Goal: Navigation & Orientation: Understand site structure

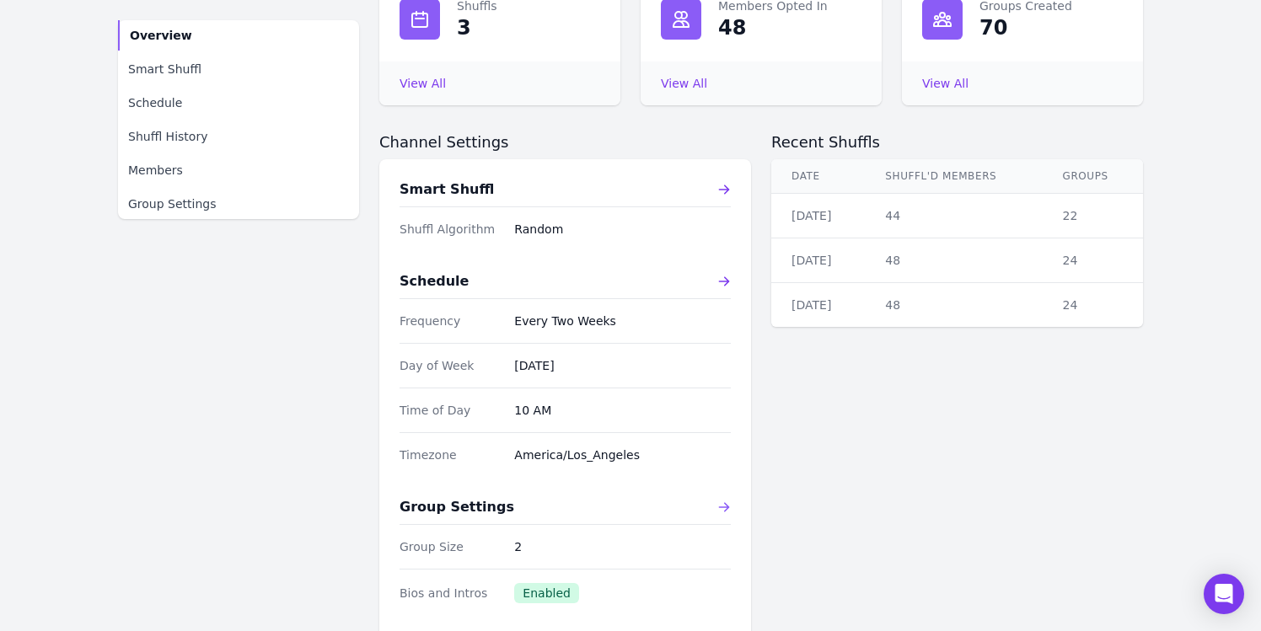
scroll to position [234, 0]
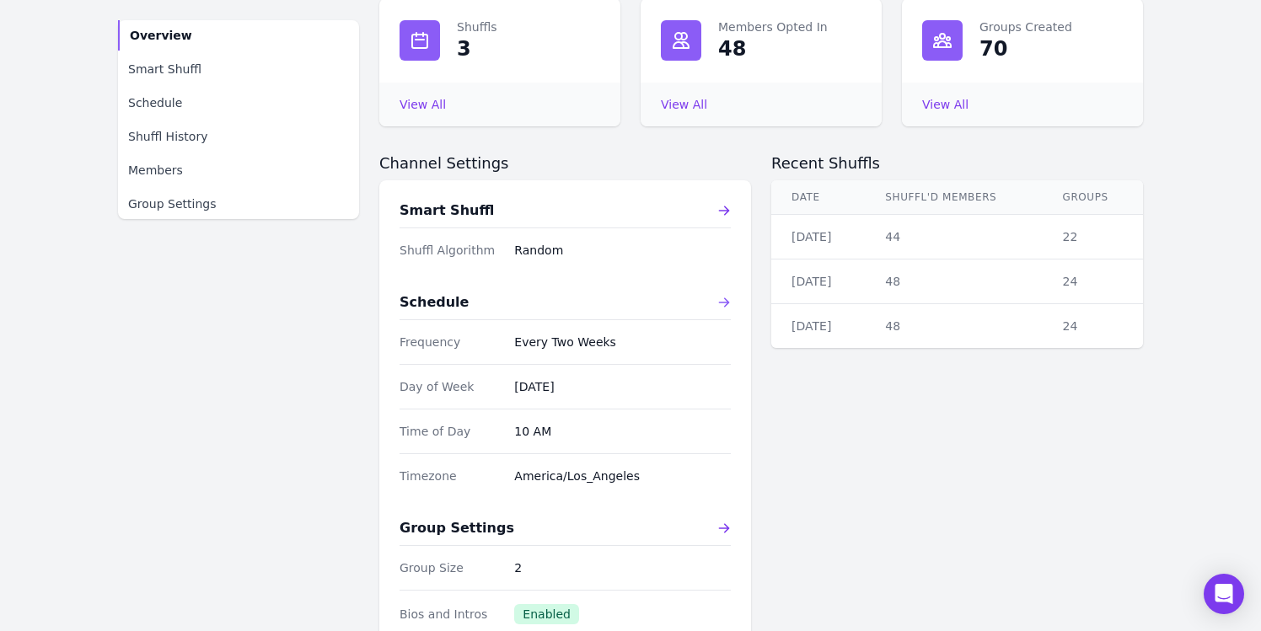
click at [657, 303] on div "Schedule" at bounding box center [565, 302] width 331 height 20
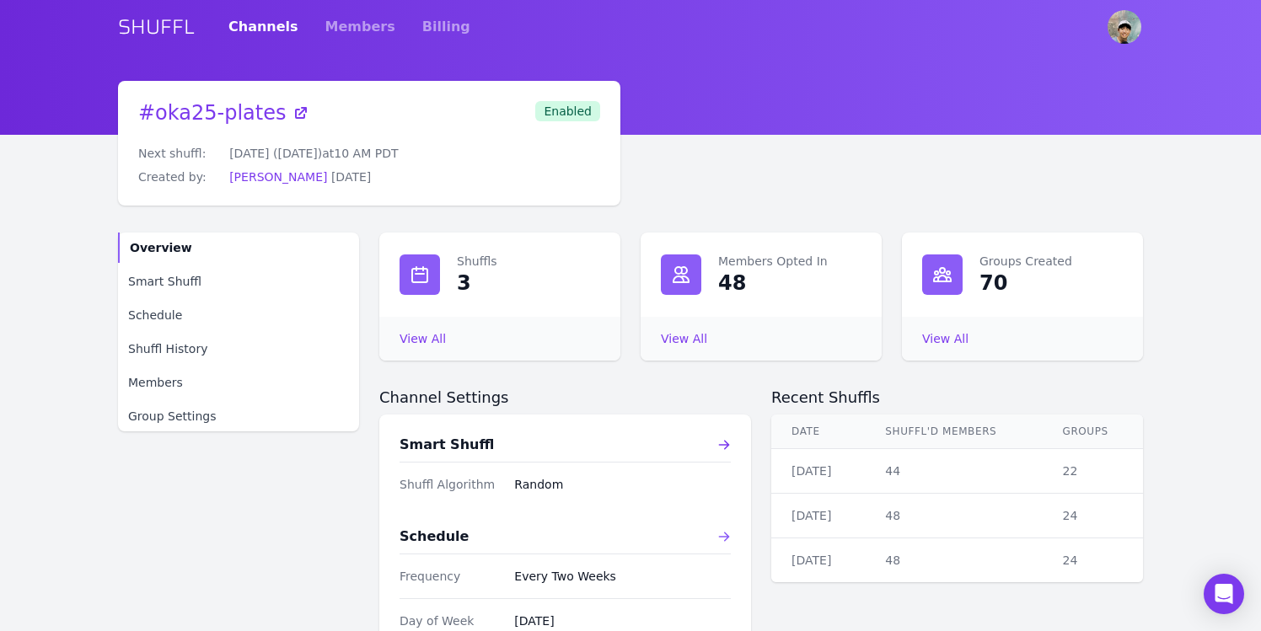
select select "EVERY_TWO_WEEKS"
select select "10"
select select "America/Los_Angeles"
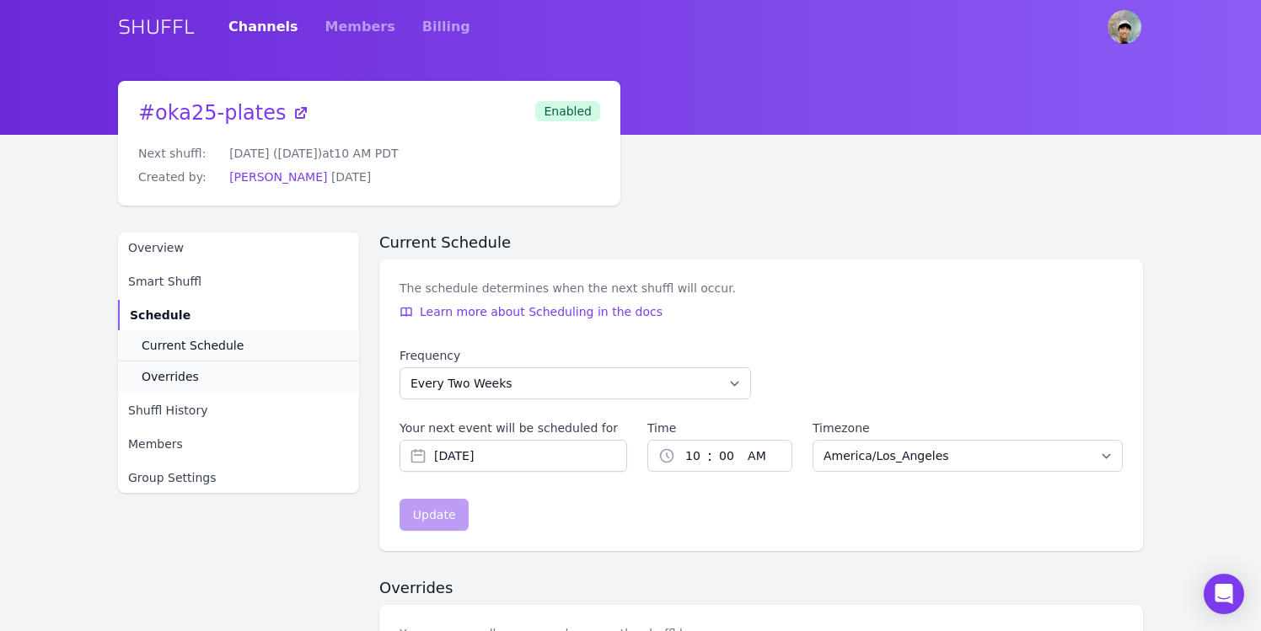
scroll to position [209, 0]
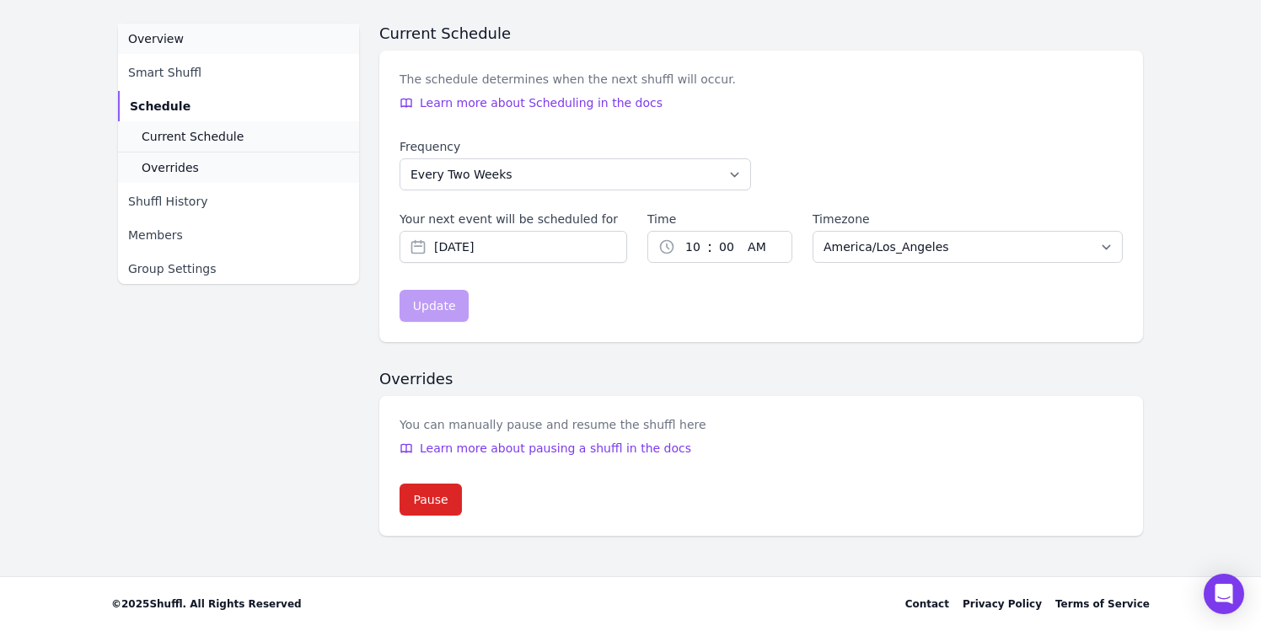
click at [207, 35] on link "Overview" at bounding box center [238, 39] width 241 height 30
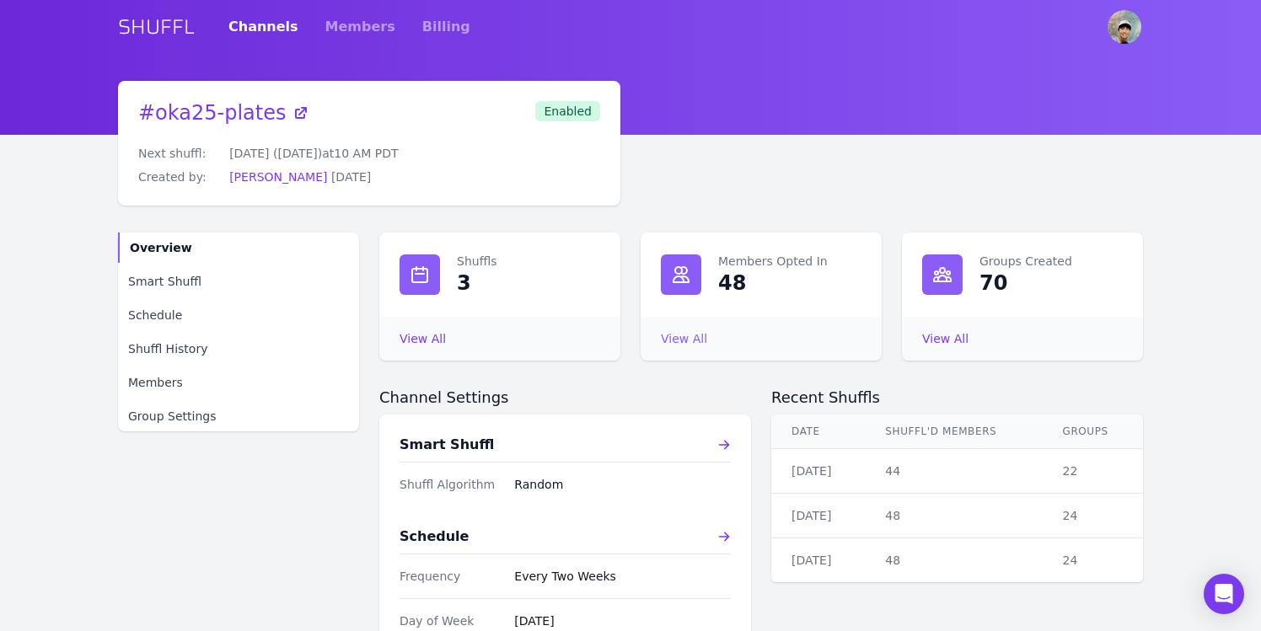
click at [681, 336] on link "View All Members Opted In" at bounding box center [684, 338] width 46 height 13
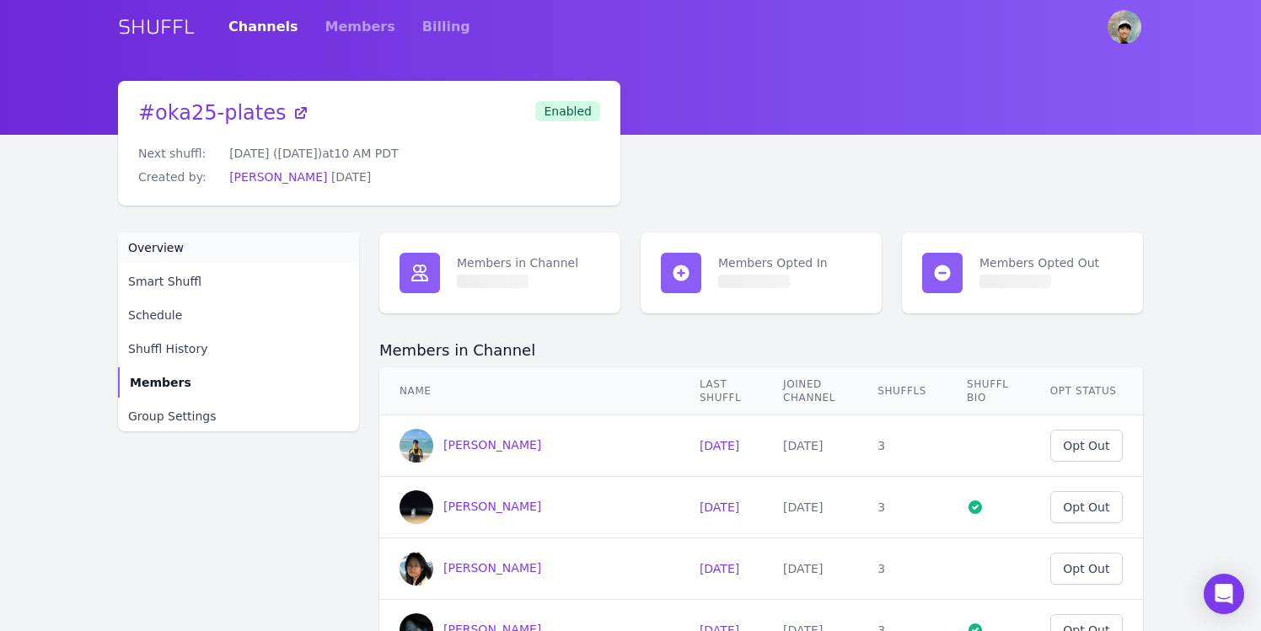
click at [287, 253] on link "Overview" at bounding box center [238, 248] width 241 height 30
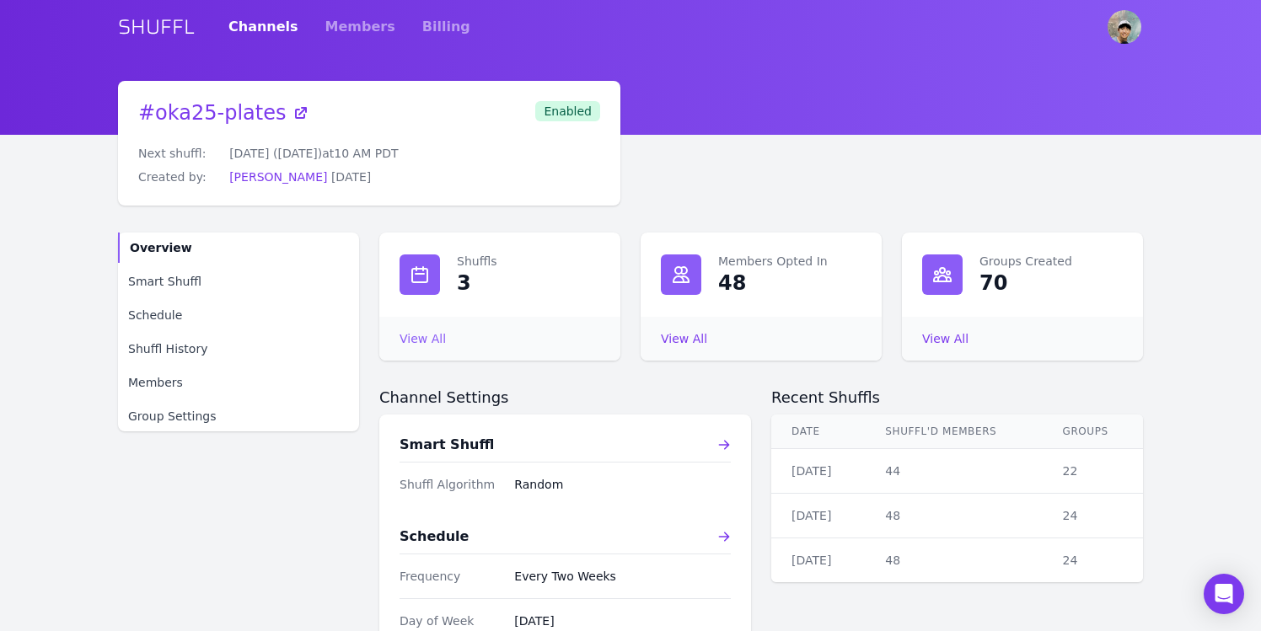
click at [439, 341] on link "View All Shuffls" at bounding box center [423, 338] width 46 height 13
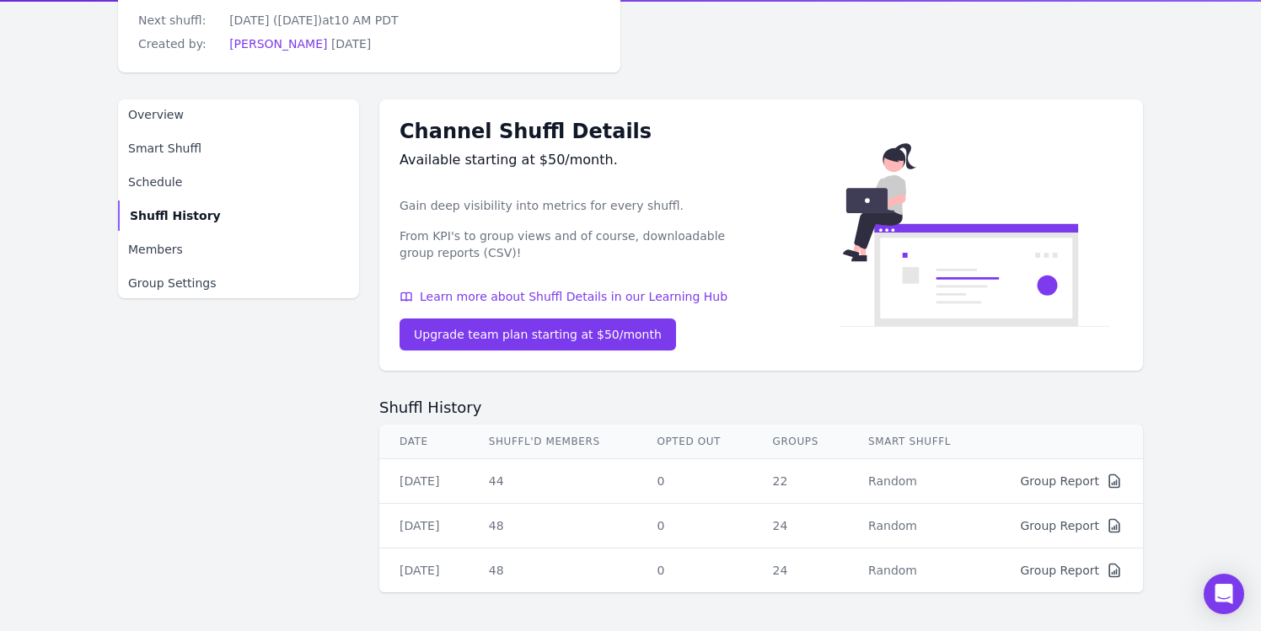
scroll to position [112, 0]
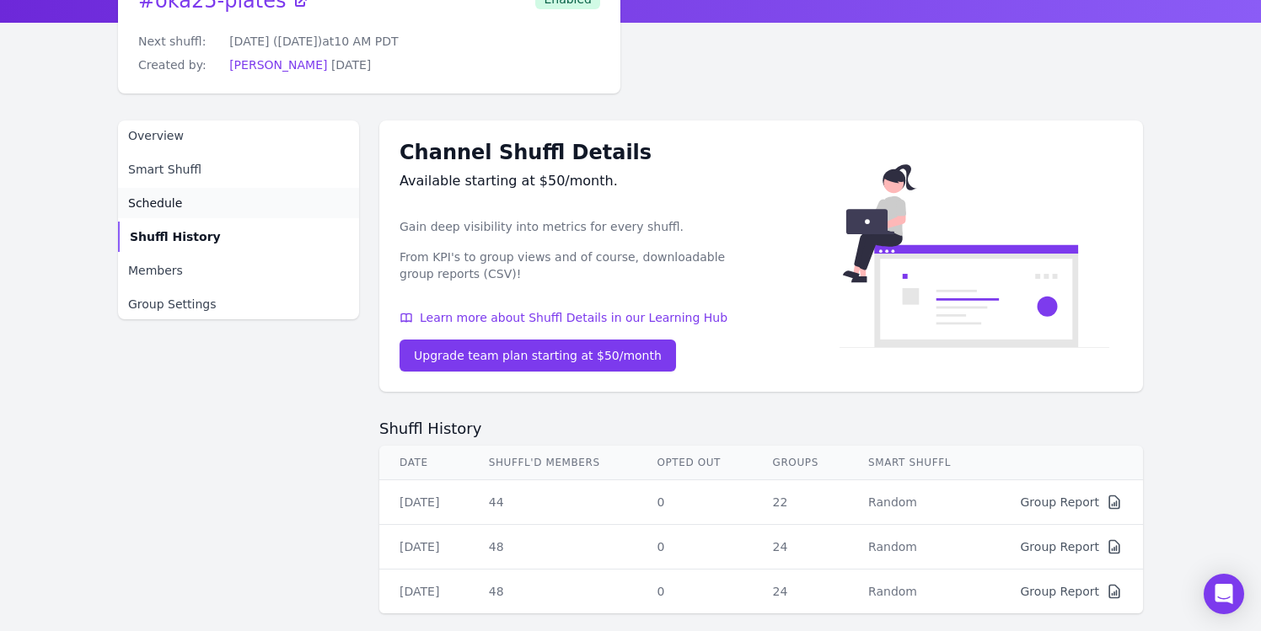
click at [260, 197] on link "Schedule" at bounding box center [238, 203] width 241 height 30
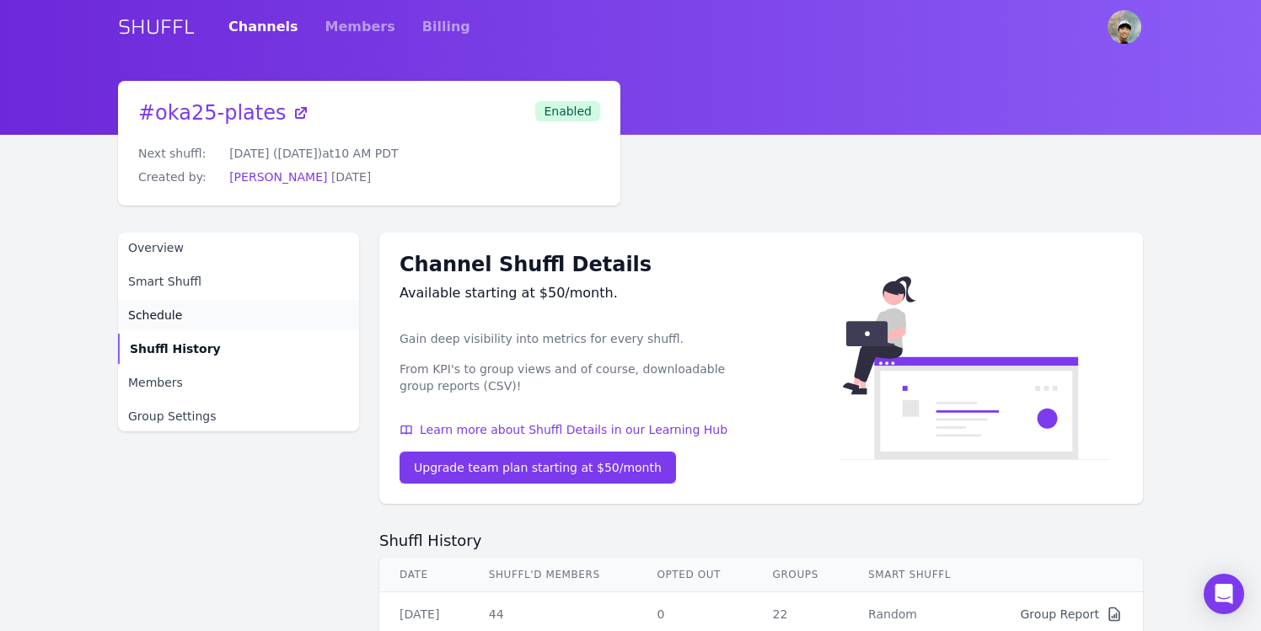
select select "EVERY_TWO_WEEKS"
select select "10"
select select "America/Los_Angeles"
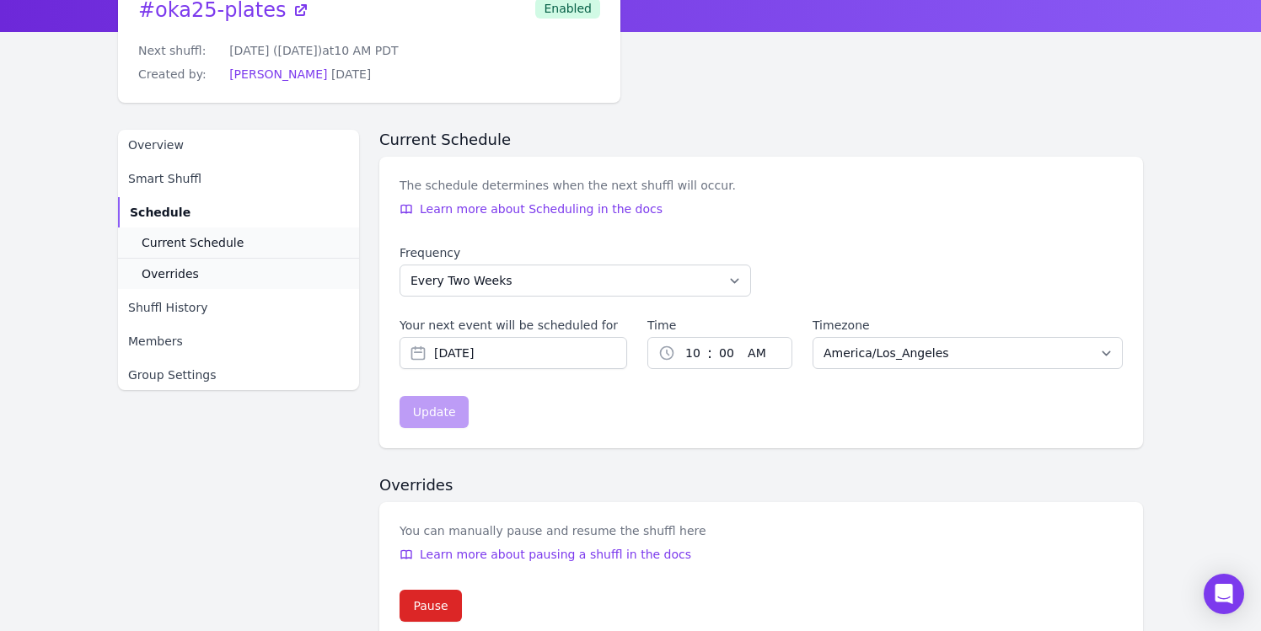
scroll to position [67, 0]
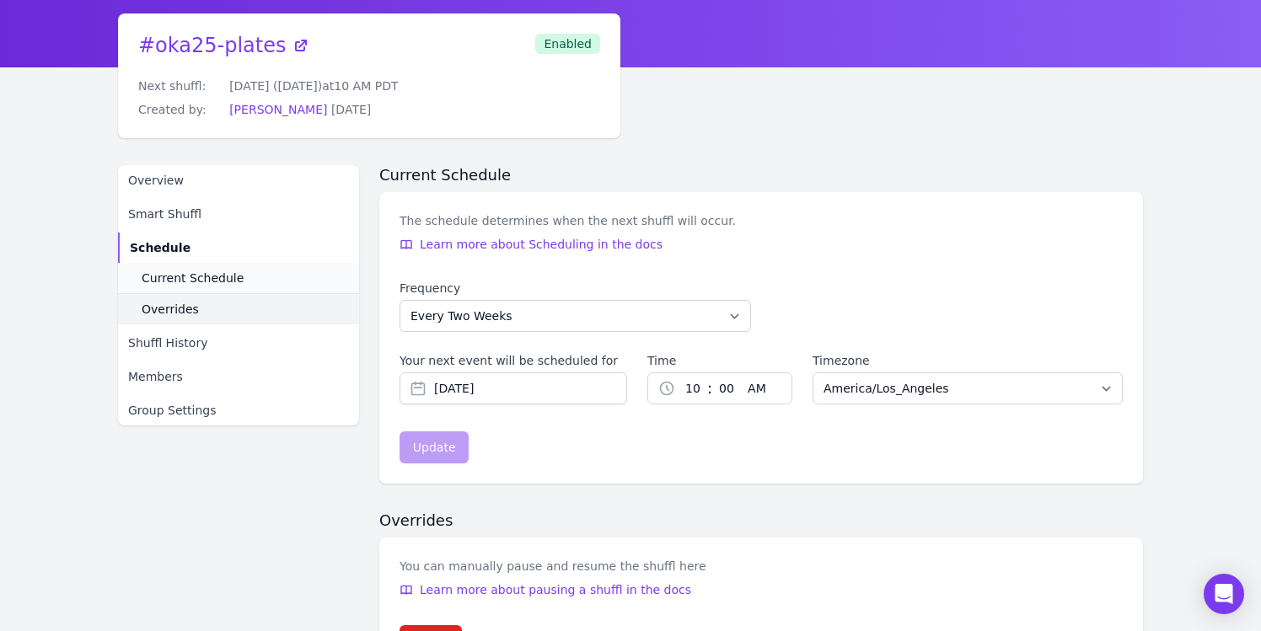
click at [290, 308] on link "Overrides" at bounding box center [238, 308] width 241 height 31
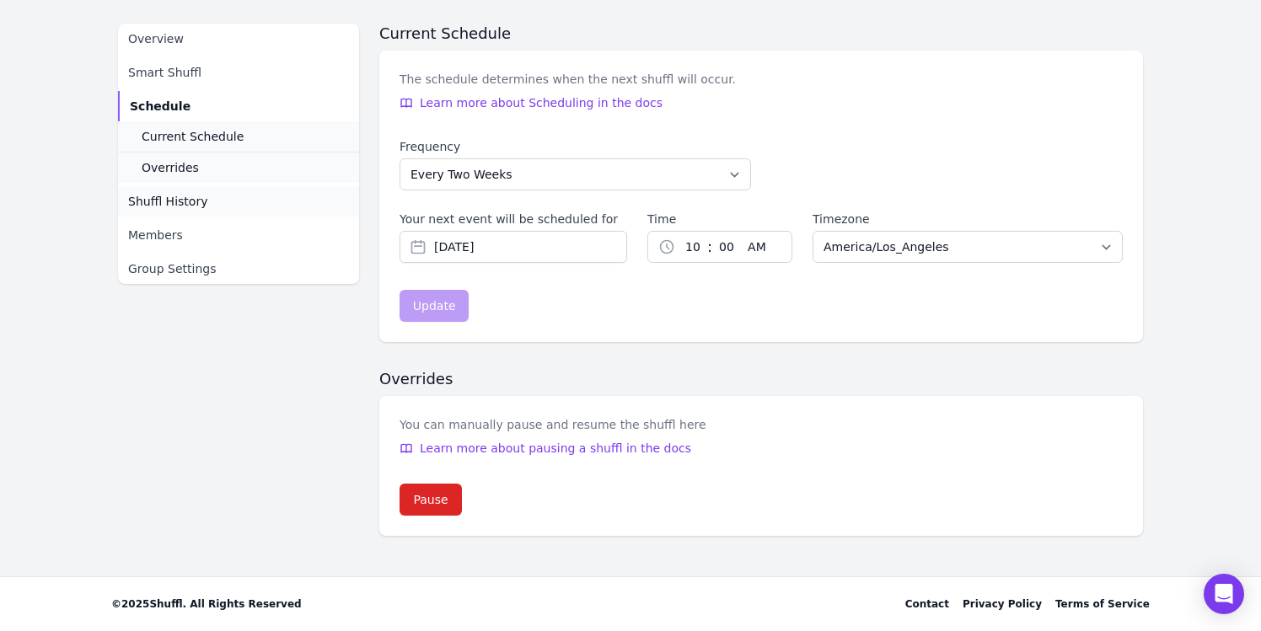
click at [258, 197] on link "Shuffl History" at bounding box center [238, 201] width 241 height 30
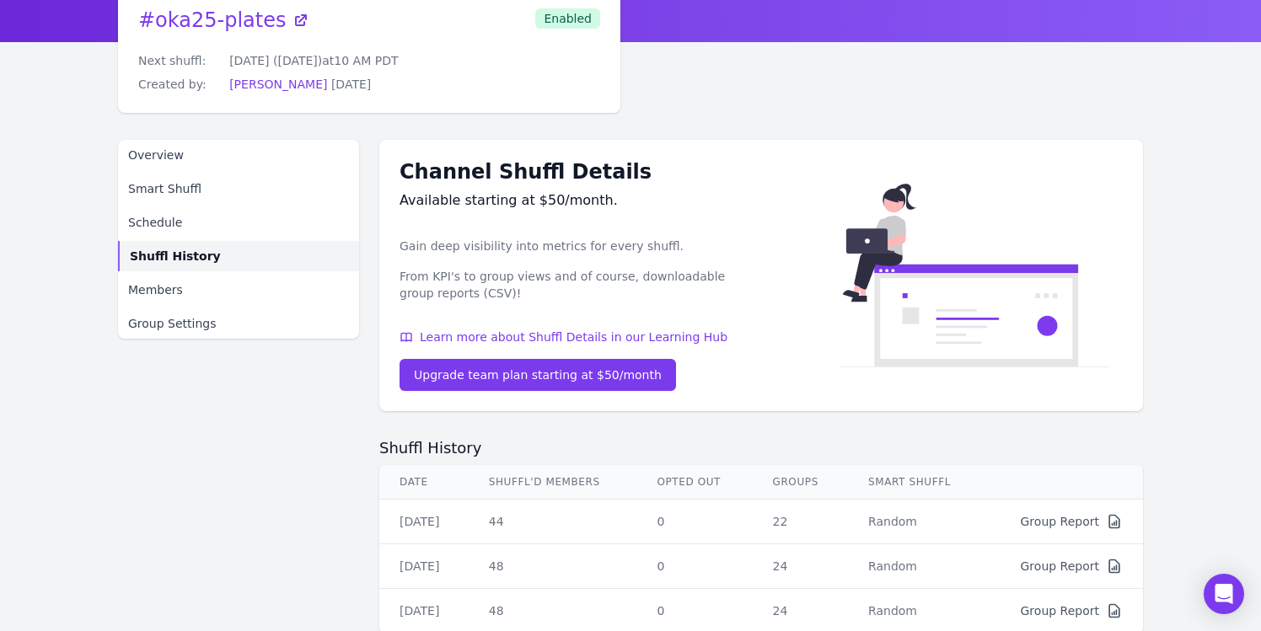
scroll to position [78, 0]
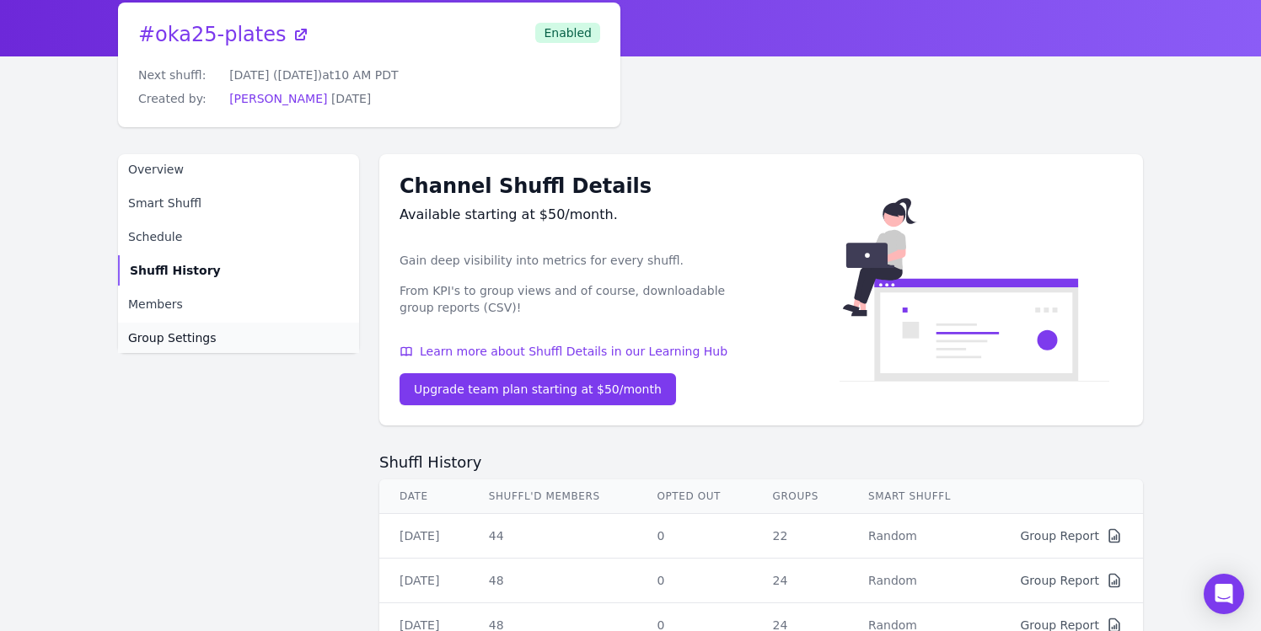
click at [250, 343] on link "Group Settings" at bounding box center [238, 338] width 241 height 30
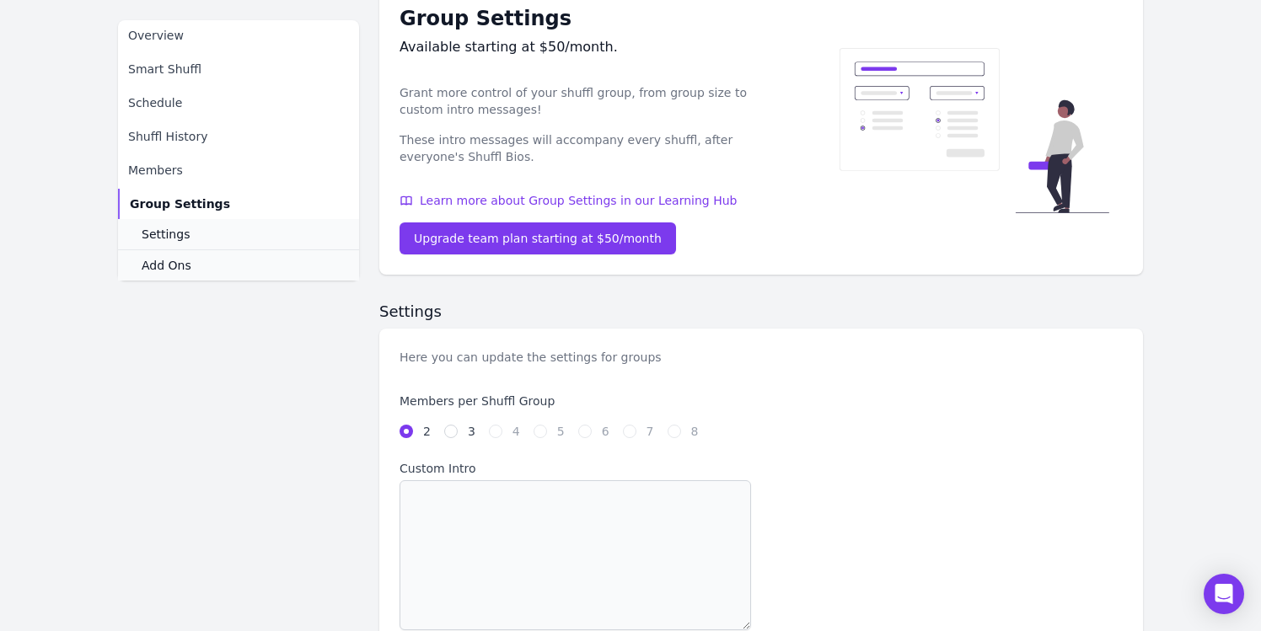
scroll to position [192, 0]
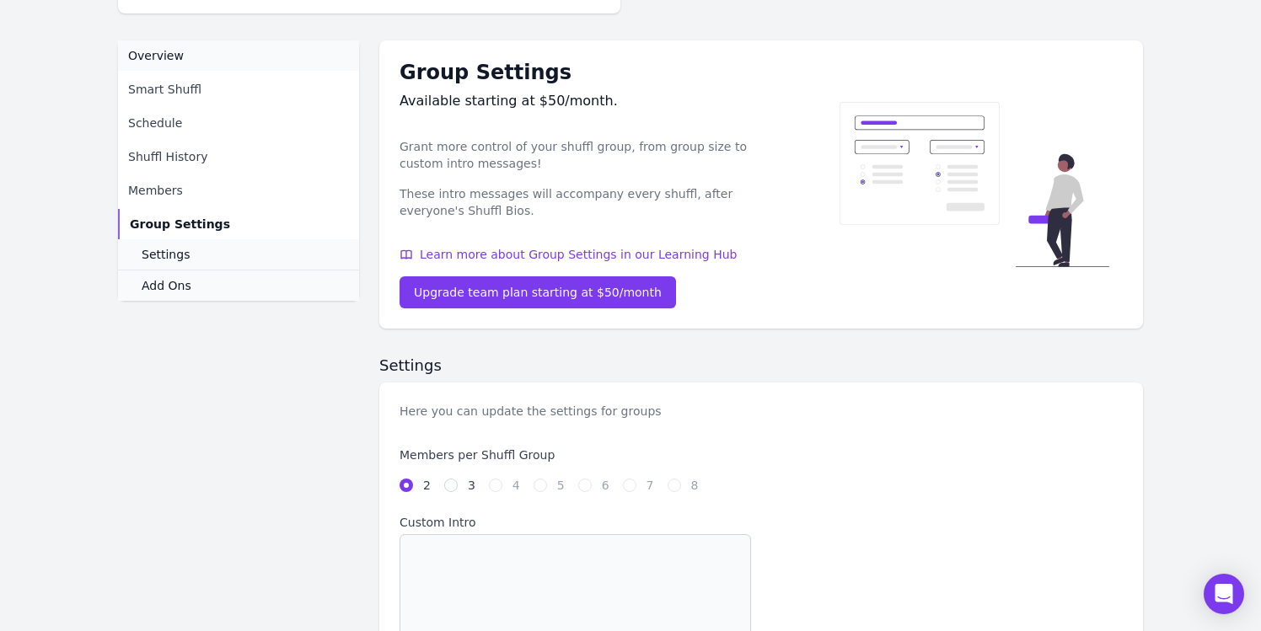
click at [229, 64] on link "Overview" at bounding box center [238, 55] width 241 height 30
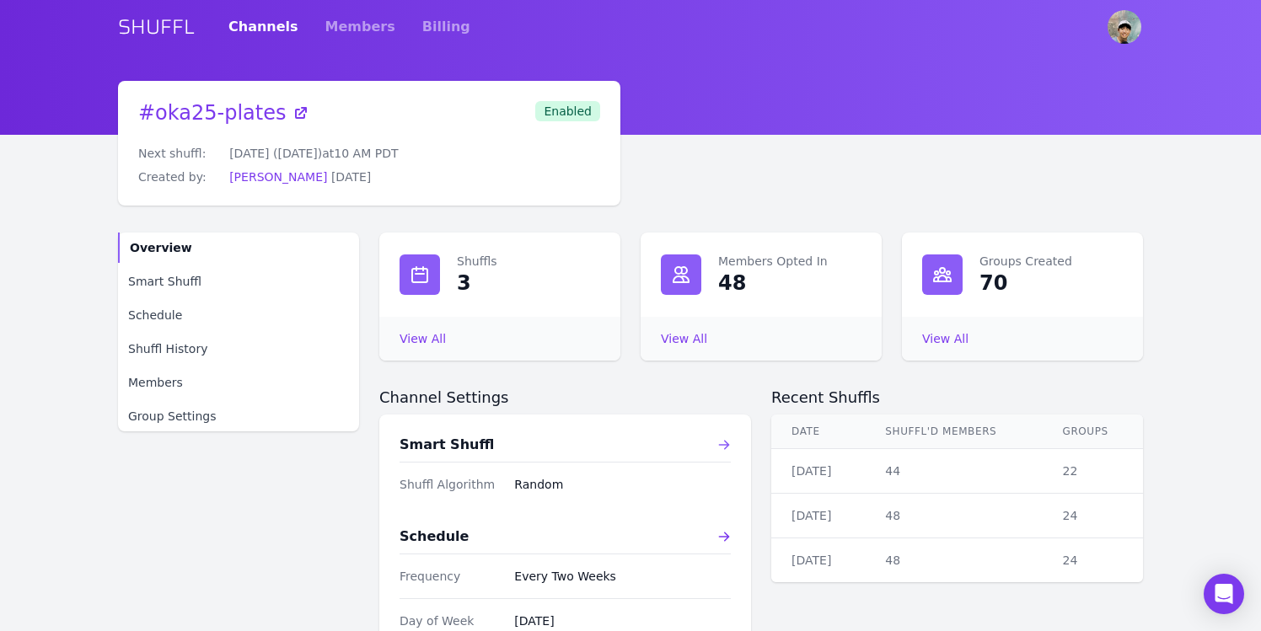
click at [721, 440] on icon at bounding box center [723, 444] width 13 height 13
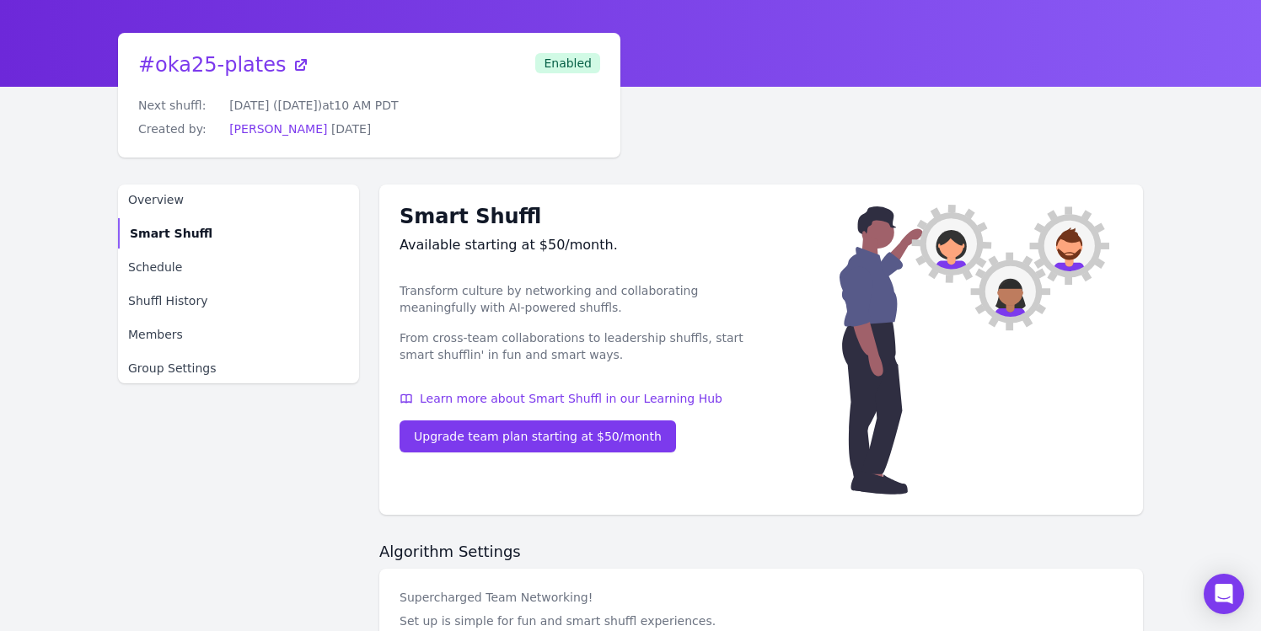
scroll to position [51, 0]
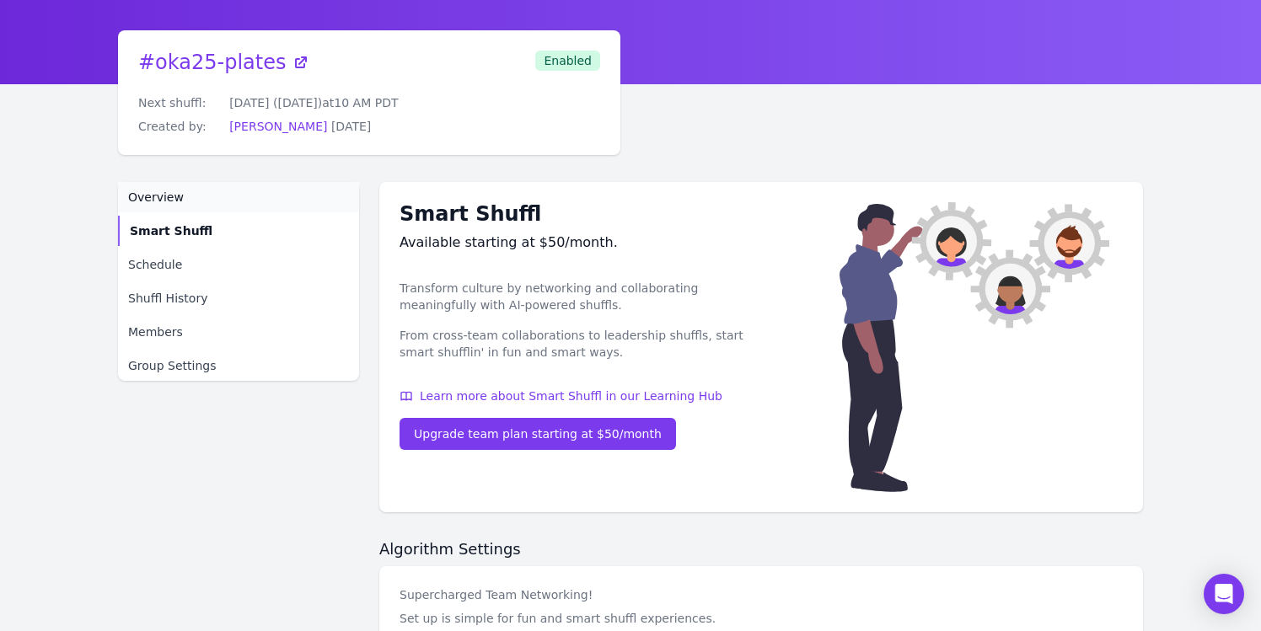
click at [217, 191] on link "Overview" at bounding box center [238, 197] width 241 height 30
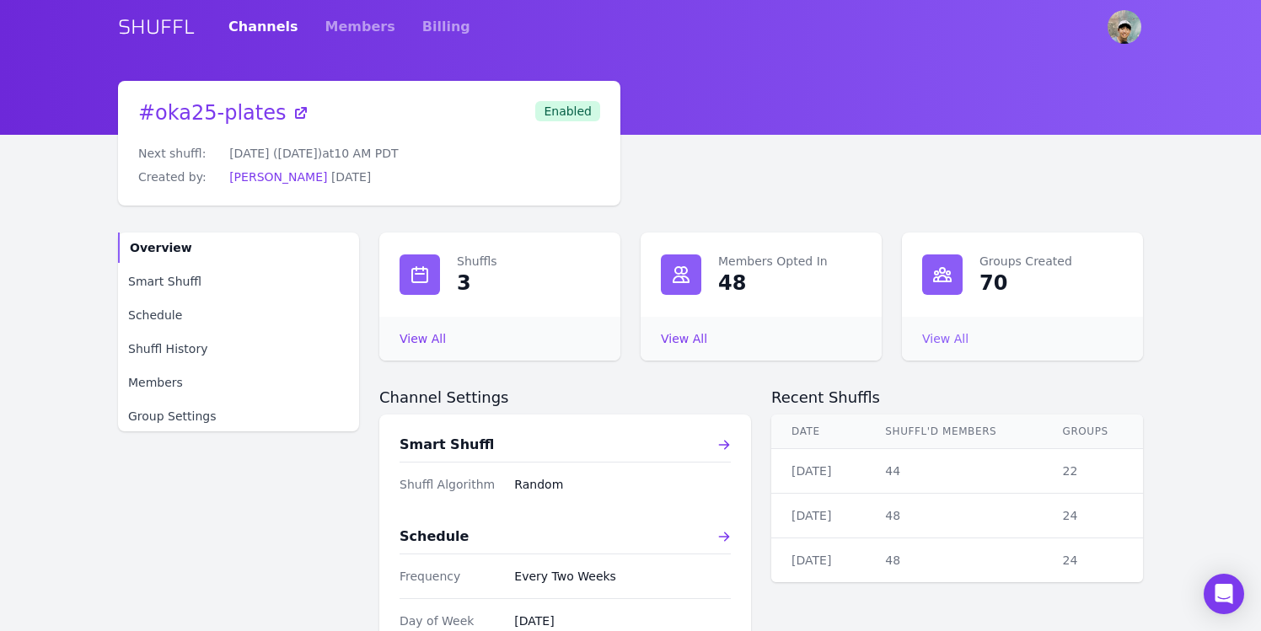
click at [948, 336] on link "View All Groups Created" at bounding box center [945, 338] width 46 height 13
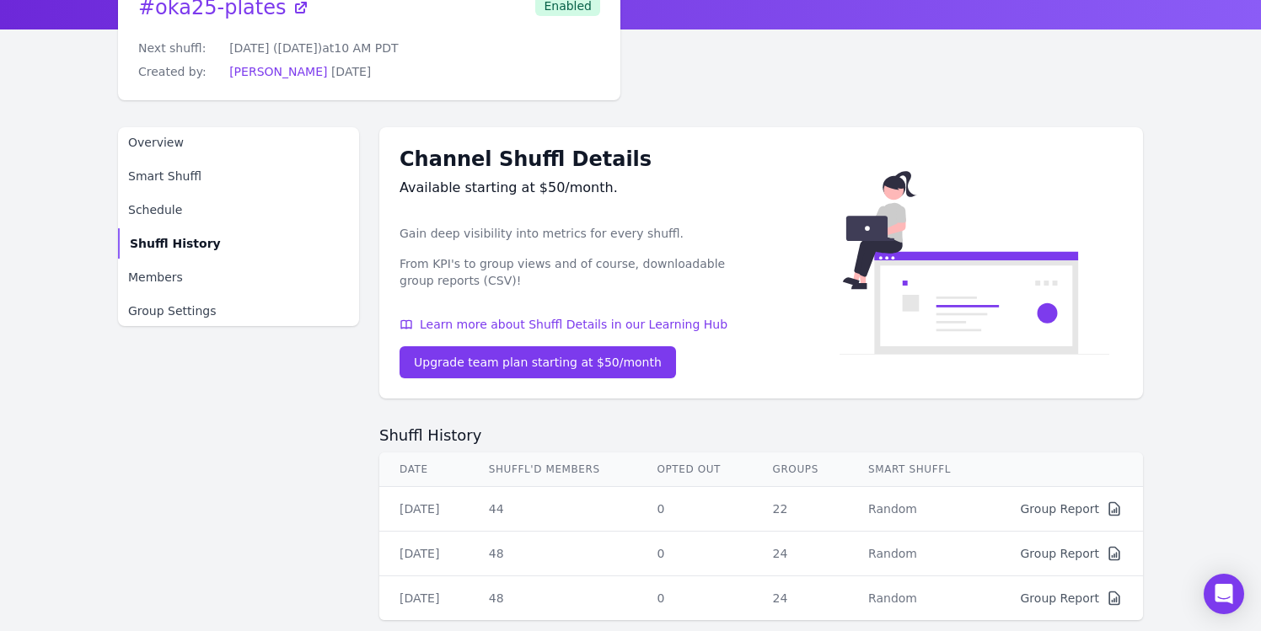
scroll to position [190, 0]
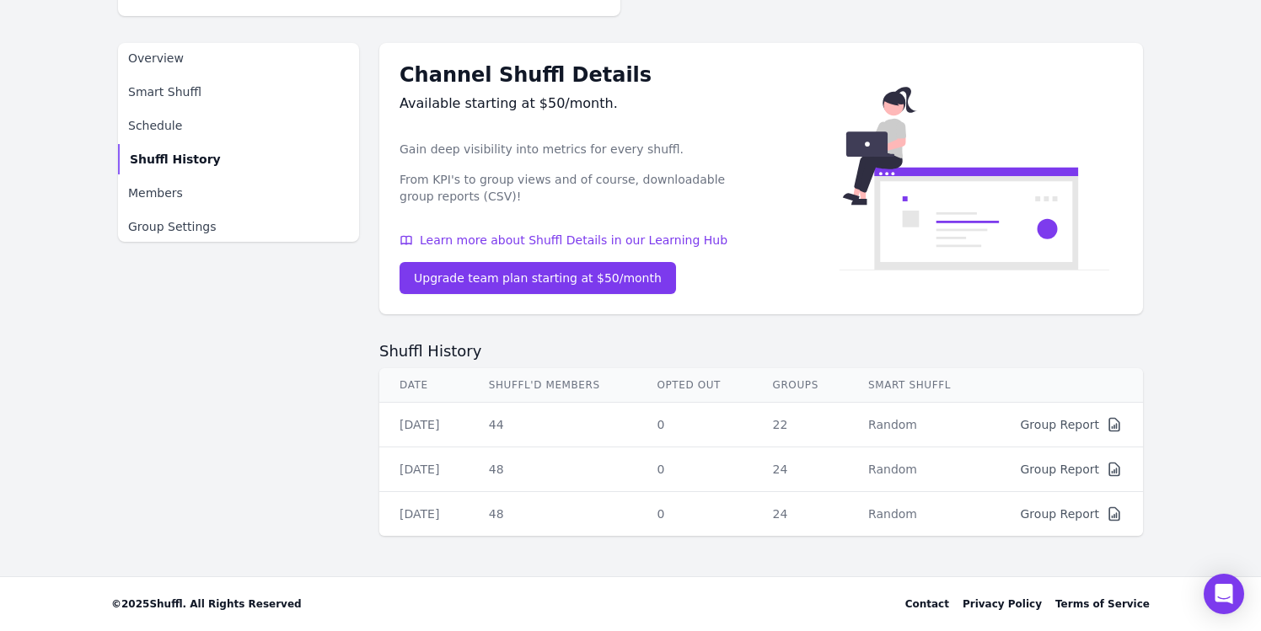
click at [1073, 471] on div "Group Report" at bounding box center [1060, 469] width 78 height 17
click at [1114, 469] on icon at bounding box center [1114, 469] width 17 height 17
click at [1060, 469] on div "Group Report" at bounding box center [1060, 469] width 78 height 17
click at [894, 469] on td "Random" at bounding box center [916, 470] width 137 height 45
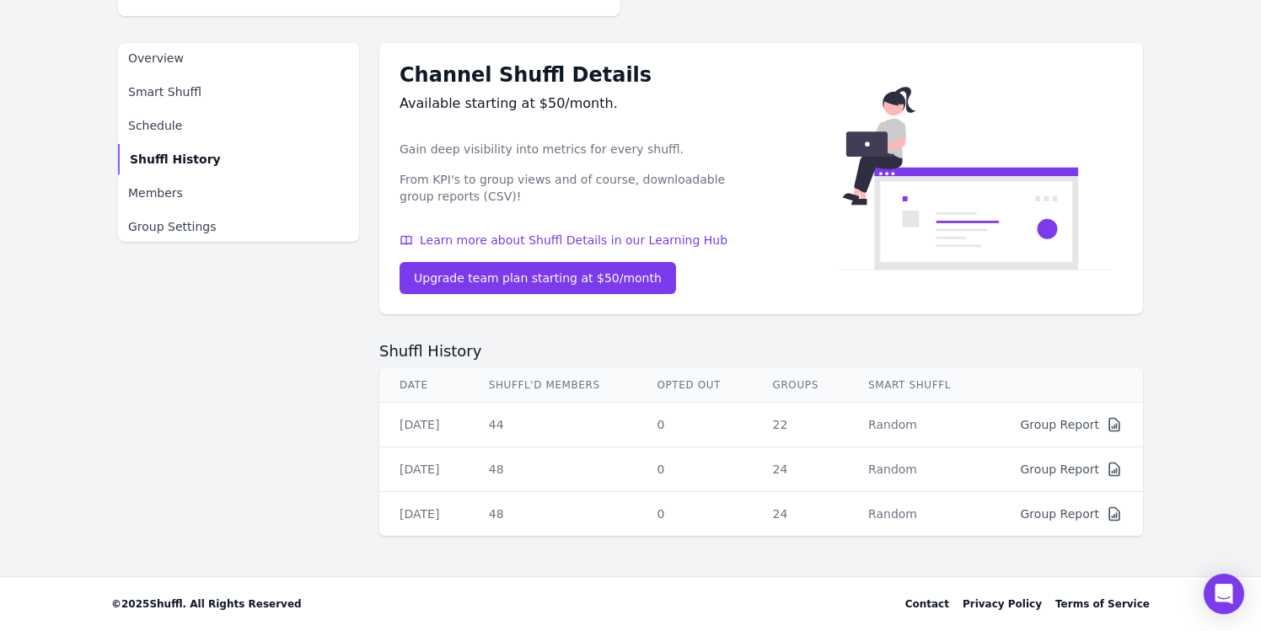
click at [804, 457] on td "24" at bounding box center [801, 470] width 96 height 45
click at [788, 465] on td "24" at bounding box center [801, 470] width 96 height 45
click at [446, 456] on td "[DATE]" at bounding box center [423, 470] width 89 height 45
click at [447, 470] on div "[DATE]" at bounding box center [424, 469] width 49 height 17
click at [133, 58] on span "Overview" at bounding box center [156, 58] width 56 height 17
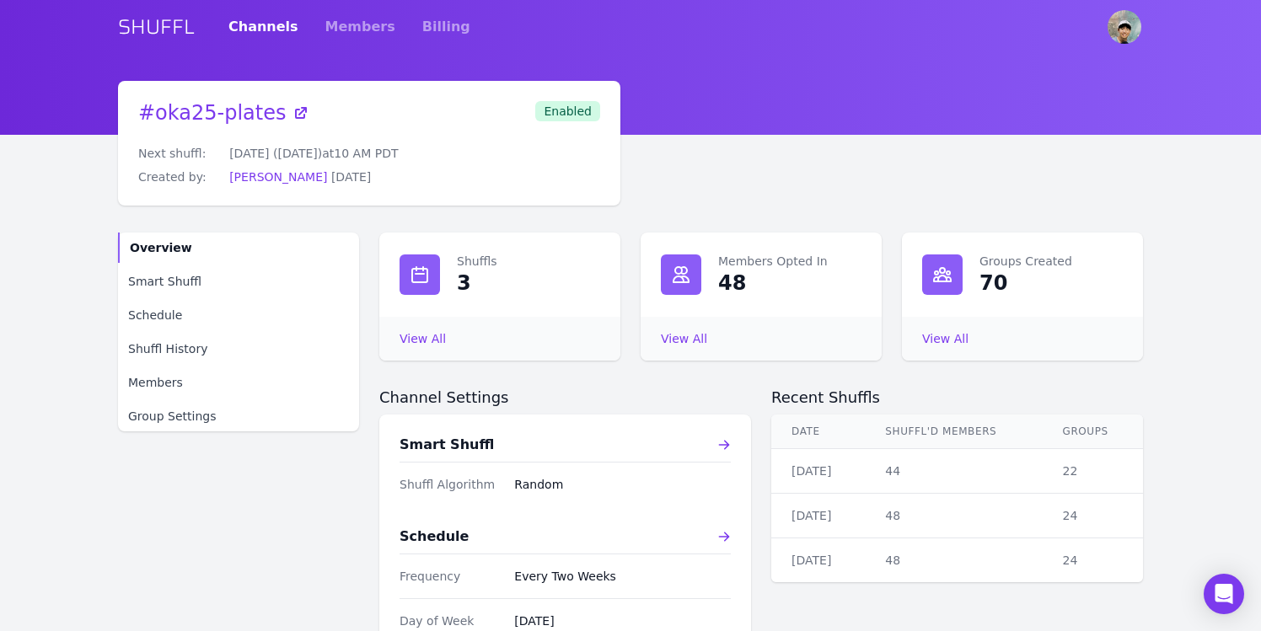
click at [952, 280] on icon at bounding box center [942, 275] width 20 height 20
